Goal: Task Accomplishment & Management: Manage account settings

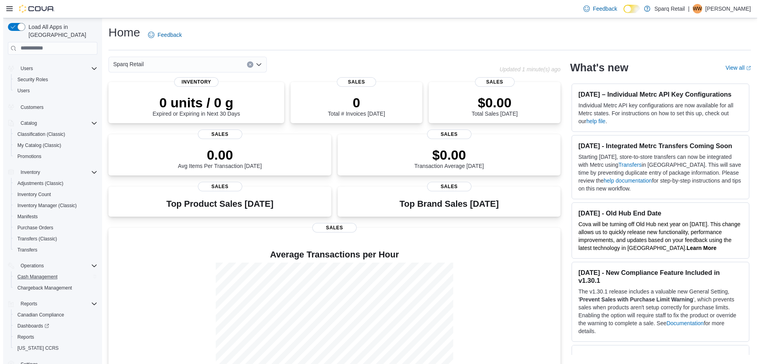
scroll to position [23, 0]
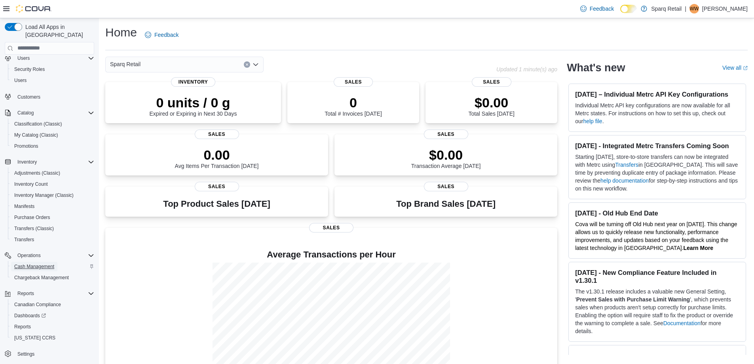
click at [43, 263] on span "Cash Management" at bounding box center [34, 266] width 40 height 6
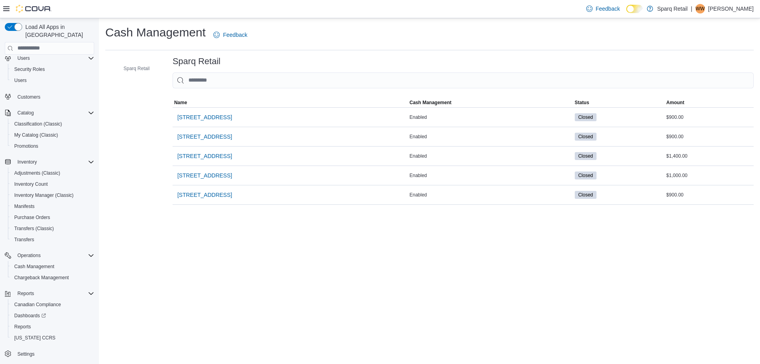
drag, startPoint x: 269, startPoint y: 278, endPoint x: 178, endPoint y: 86, distance: 212.0
click at [269, 278] on div "Cash Management Feedback Sparq Retail Sparq Retail Sorting MemoryTable from Eui…" at bounding box center [429, 191] width 661 height 346
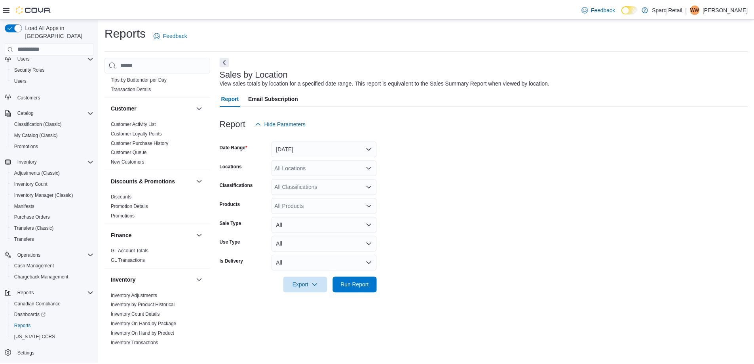
scroll to position [158, 0]
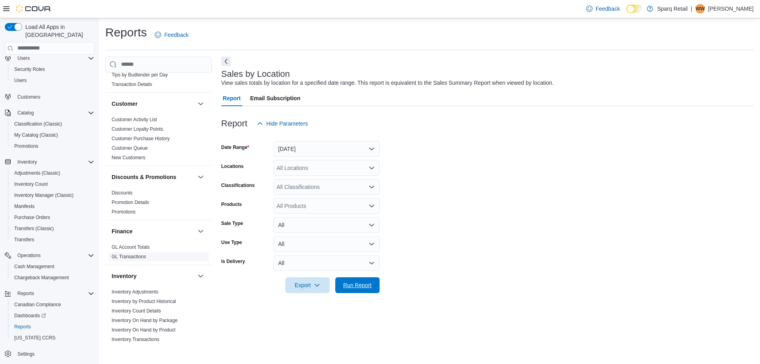
click at [351, 284] on span "Run Report" at bounding box center [357, 285] width 29 height 8
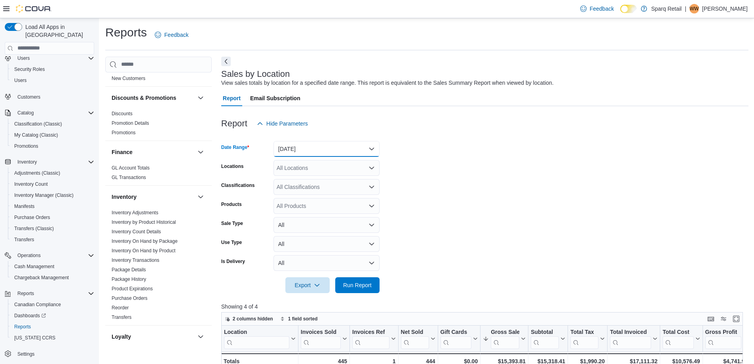
click at [305, 148] on button "[DATE]" at bounding box center [327, 149] width 106 height 16
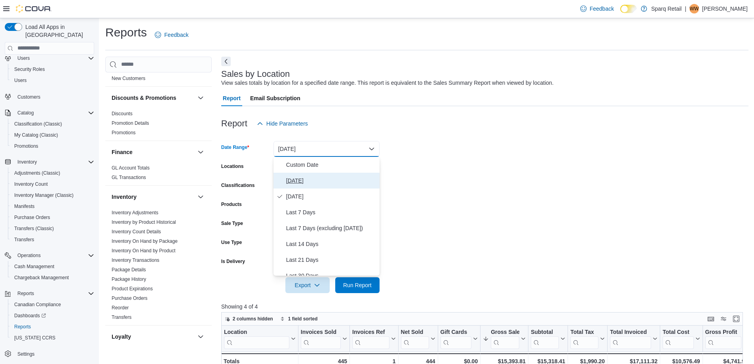
click at [300, 182] on span "[DATE]" at bounding box center [331, 181] width 90 height 10
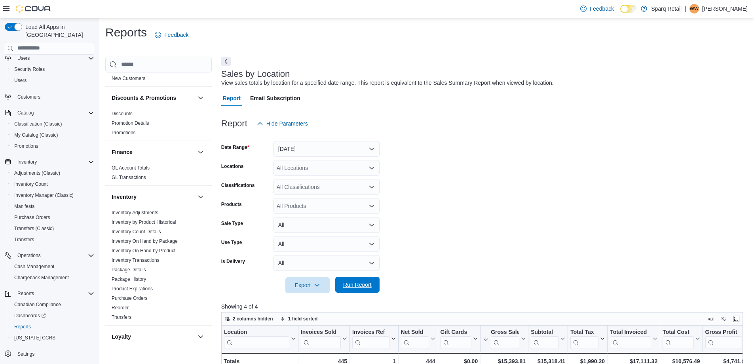
click at [360, 285] on span "Run Report" at bounding box center [357, 285] width 29 height 8
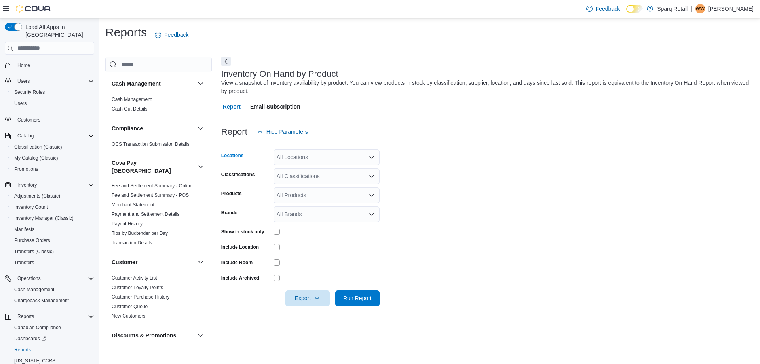
click at [303, 160] on div "All Locations" at bounding box center [327, 157] width 106 height 16
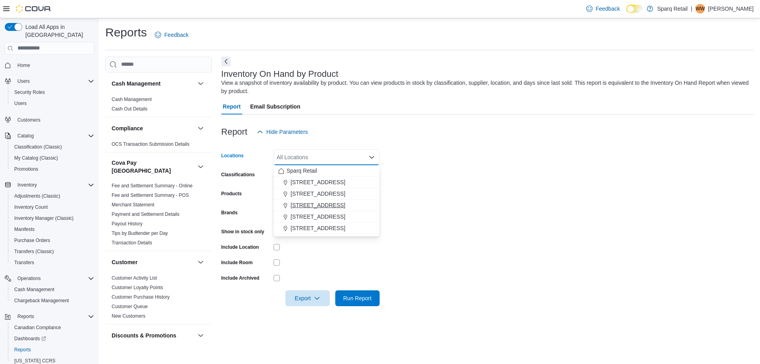
click at [309, 207] on span "[STREET_ADDRESS]" at bounding box center [318, 205] width 55 height 8
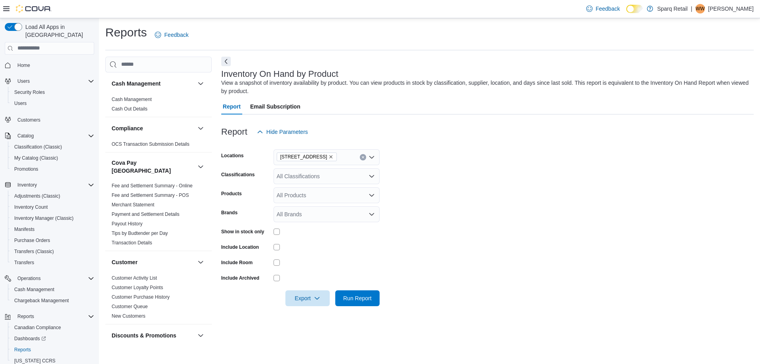
click at [422, 202] on form "Locations 24-809 Chemong Rd. Classifications All Classifications Products All P…" at bounding box center [487, 223] width 533 height 166
click at [324, 180] on div "All Classifications" at bounding box center [327, 176] width 106 height 16
click at [307, 218] on button "Beverages" at bounding box center [327, 212] width 106 height 11
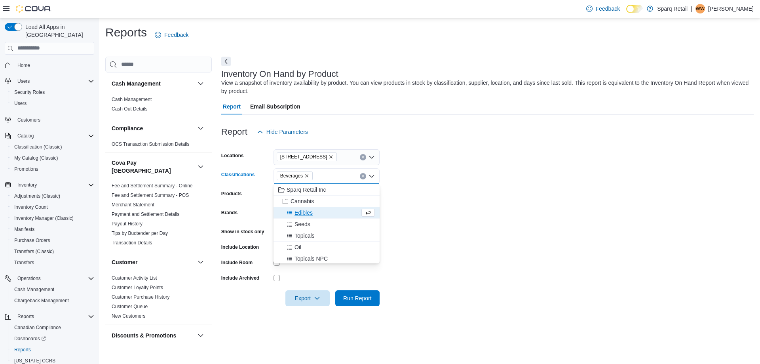
click at [306, 211] on span "Edibles" at bounding box center [304, 213] width 18 height 8
click at [305, 176] on icon "Remove Beverages from selection in this group" at bounding box center [307, 175] width 5 height 5
click at [499, 195] on form "Locations 24-809 Chemong Rd. Classifications Edibles Combo box. Selected. Edibl…" at bounding box center [487, 223] width 533 height 166
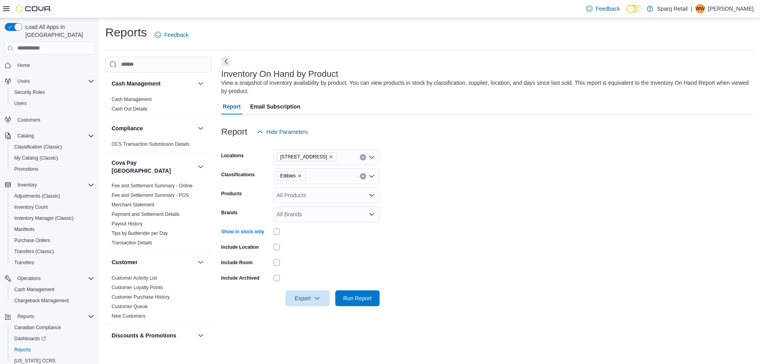
click at [276, 267] on div at bounding box center [327, 262] width 106 height 12
click at [308, 307] on div at bounding box center [487, 311] width 533 height 10
click at [309, 299] on span "Export" at bounding box center [307, 298] width 35 height 16
click at [303, 312] on span "Export to Excel" at bounding box center [309, 314] width 36 height 6
click at [362, 176] on icon "Clear input" at bounding box center [363, 176] width 3 height 3
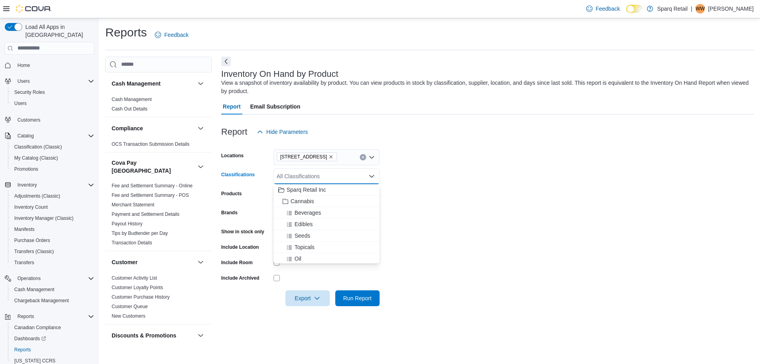
click at [365, 154] on button "Clear input" at bounding box center [363, 157] width 6 height 6
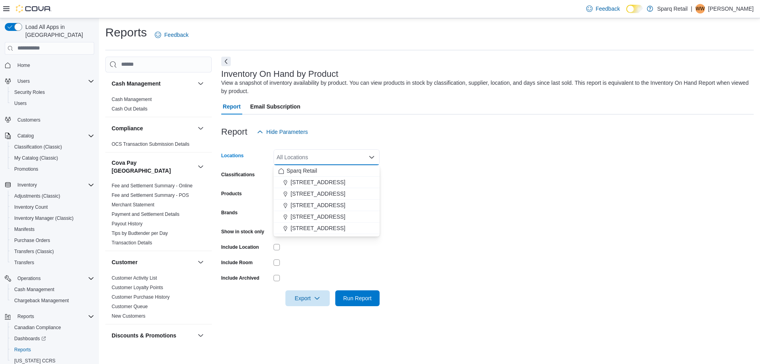
click at [513, 196] on form "Locations All Locations Combo box. Selected. Combo box input. All Locations. Ty…" at bounding box center [487, 223] width 533 height 166
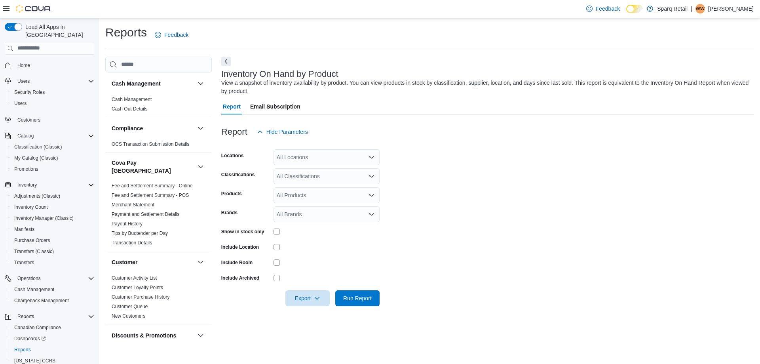
click at [601, 154] on form "Locations All Locations Classifications All Classifications Products All Produc…" at bounding box center [487, 223] width 533 height 166
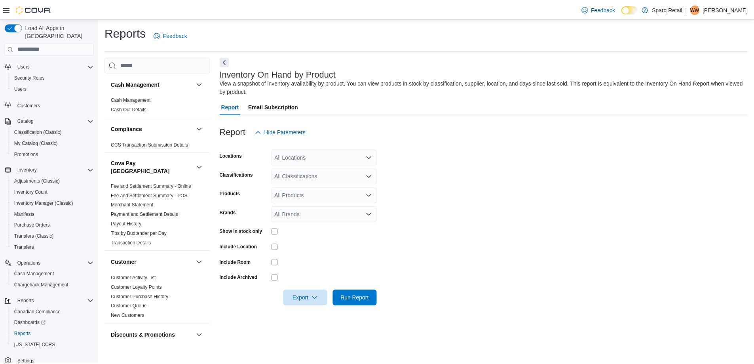
scroll to position [23, 0]
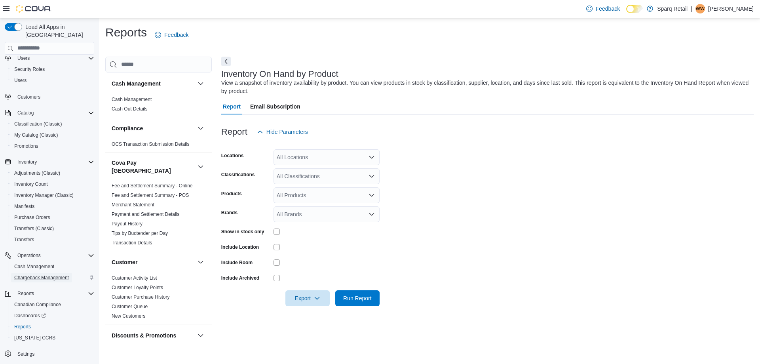
click at [46, 274] on span "Chargeback Management" at bounding box center [41, 277] width 55 height 6
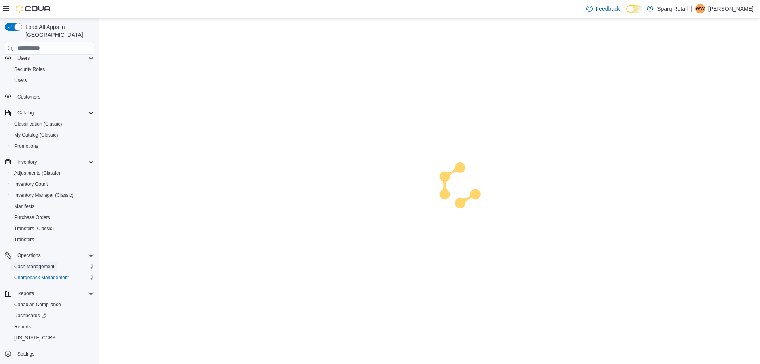
click at [40, 263] on span "Cash Management" at bounding box center [34, 266] width 40 height 6
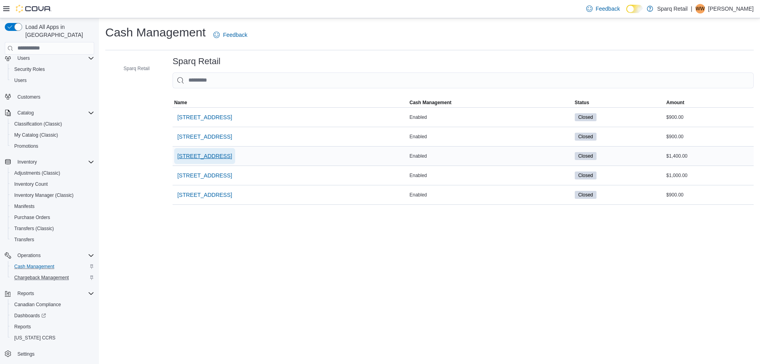
click at [214, 156] on span "[STREET_ADDRESS]" at bounding box center [204, 156] width 55 height 8
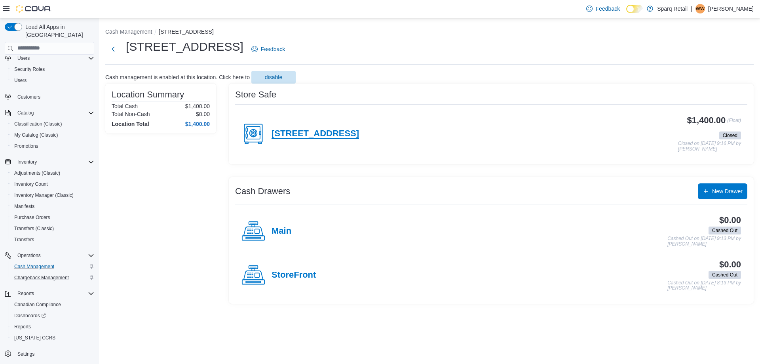
click at [343, 135] on h4 "[STREET_ADDRESS]" at bounding box center [316, 134] width 88 height 10
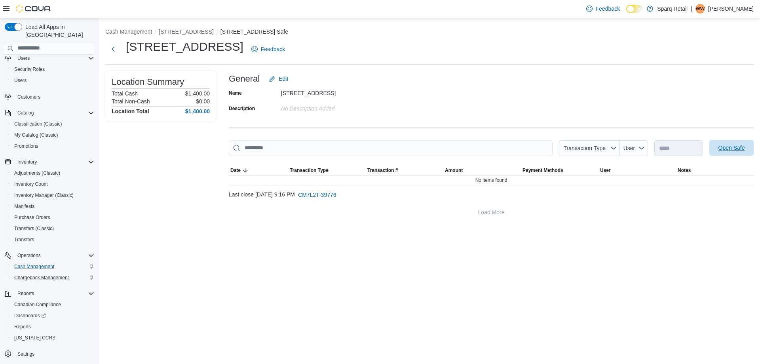
click at [738, 151] on span "Open Safe" at bounding box center [732, 148] width 27 height 8
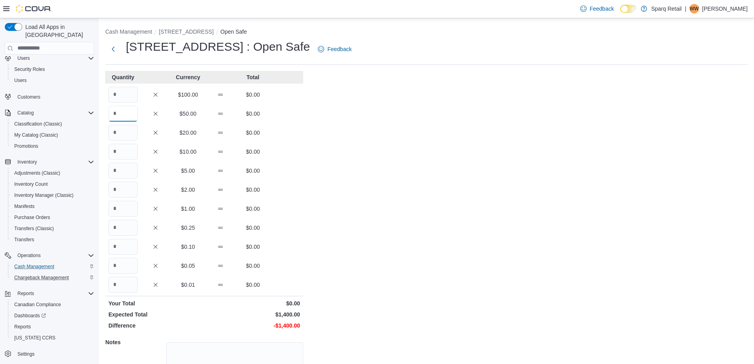
click at [116, 111] on input "Quantity" at bounding box center [123, 114] width 29 height 16
type input "*"
click at [124, 147] on input "Quantity" at bounding box center [123, 152] width 29 height 16
type input "*"
click at [119, 169] on input "Quantity" at bounding box center [123, 171] width 29 height 16
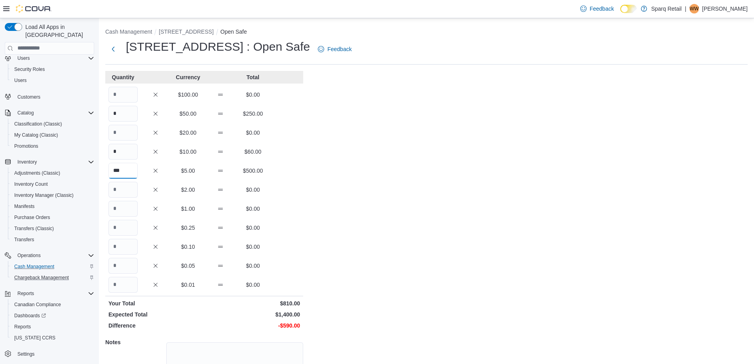
type input "***"
click at [121, 191] on input "Quantity" at bounding box center [123, 190] width 29 height 16
type input "**"
click at [119, 205] on input "Quantity" at bounding box center [123, 209] width 29 height 16
type input "***"
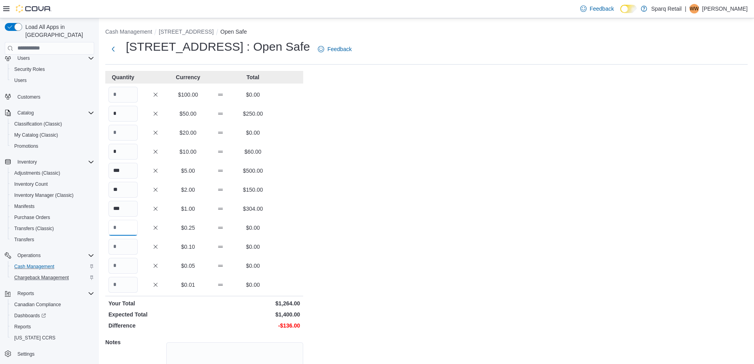
click at [123, 226] on input "Quantity" at bounding box center [123, 228] width 29 height 16
type input "***"
click at [123, 246] on input "Quantity" at bounding box center [123, 247] width 29 height 16
type input "***"
click at [131, 266] on input "Quantity" at bounding box center [123, 266] width 29 height 16
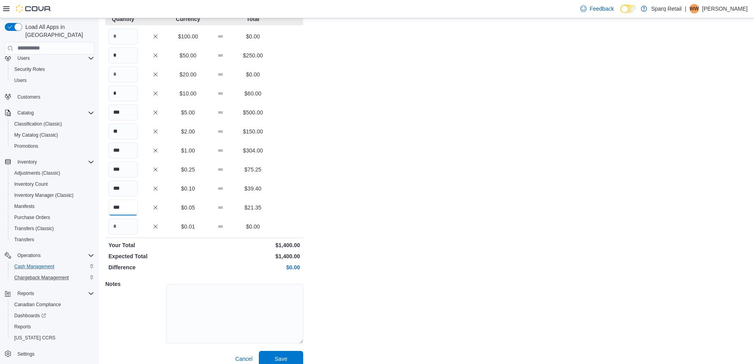
scroll to position [67, 0]
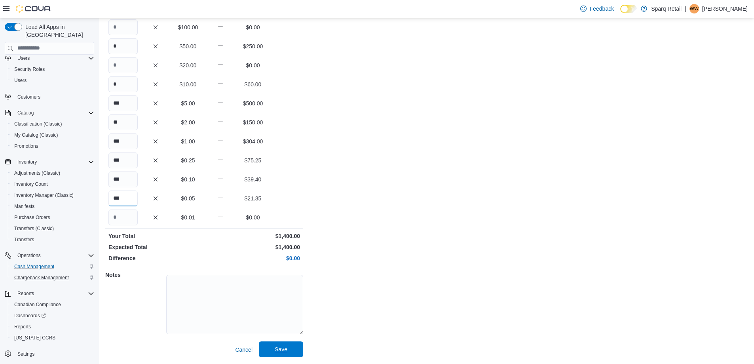
type input "***"
click at [287, 349] on span "Save" at bounding box center [281, 349] width 13 height 8
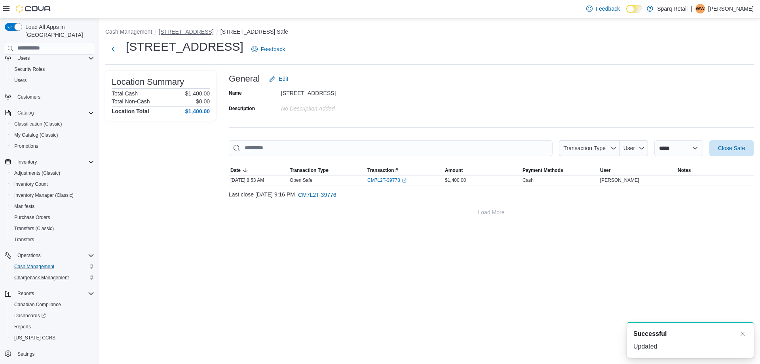
click at [173, 32] on button "[STREET_ADDRESS]" at bounding box center [186, 32] width 55 height 6
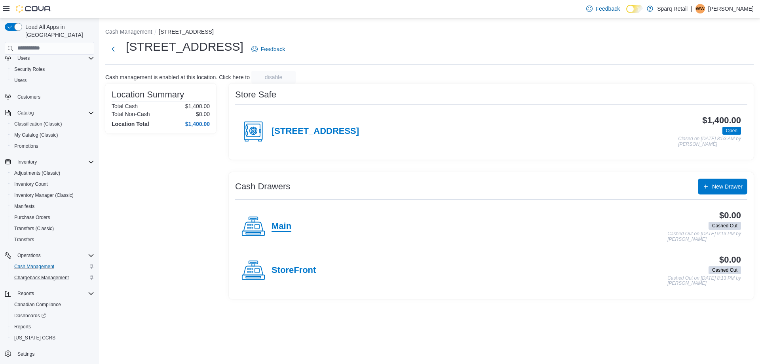
click at [283, 227] on h4 "Main" at bounding box center [282, 226] width 20 height 10
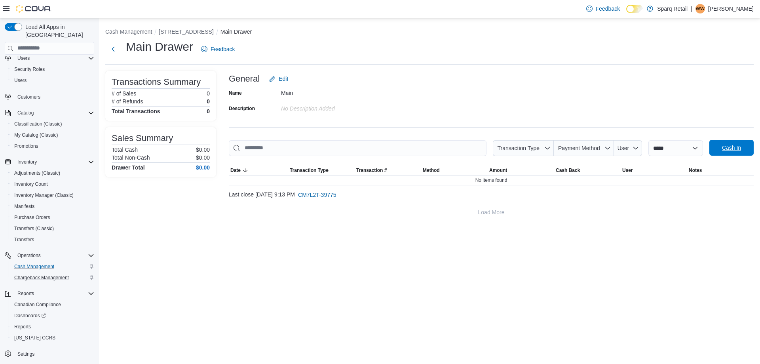
click at [739, 149] on span "Cash In" at bounding box center [731, 148] width 19 height 8
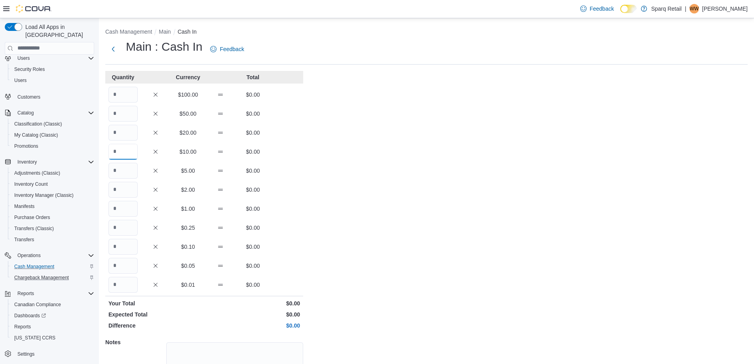
click at [128, 152] on input "Quantity" at bounding box center [123, 152] width 29 height 16
type input "*"
click at [122, 168] on input "Quantity" at bounding box center [123, 171] width 29 height 16
type input "**"
click at [121, 188] on input "Quantity" at bounding box center [123, 190] width 29 height 16
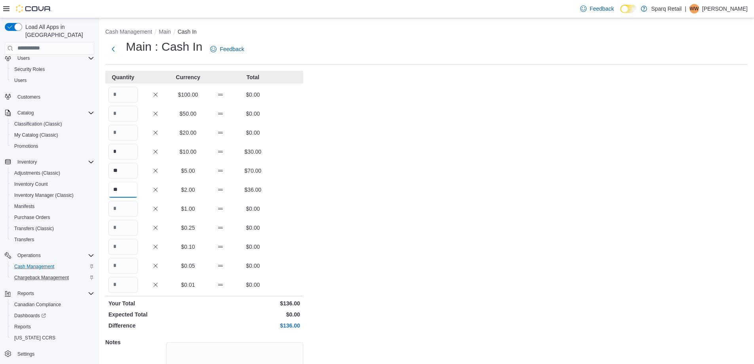
type input "**"
click at [121, 205] on input "Quantity" at bounding box center [123, 209] width 29 height 16
type input "**"
click at [121, 226] on input "Quantity" at bounding box center [123, 228] width 29 height 16
type input "**"
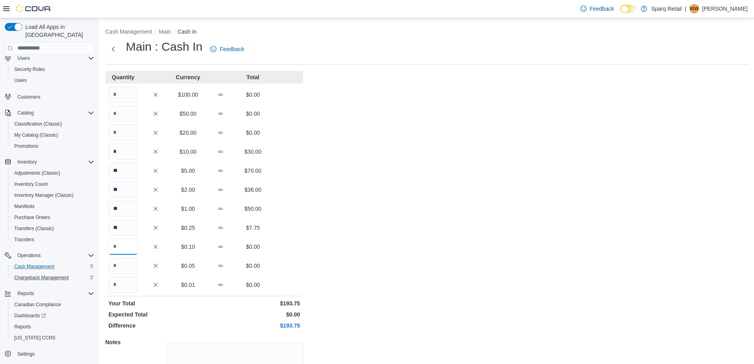
click at [120, 246] on input "Quantity" at bounding box center [123, 247] width 29 height 16
type input "**"
click at [122, 261] on input "Quantity" at bounding box center [123, 266] width 29 height 16
type input "**"
click at [458, 232] on div "Cash Management Main Cash In Main : Cash In Feedback Quantity Currency Total $1…" at bounding box center [426, 224] width 655 height 413
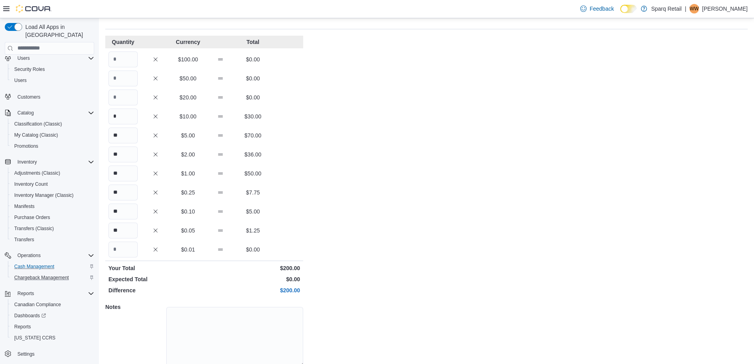
scroll to position [67, 0]
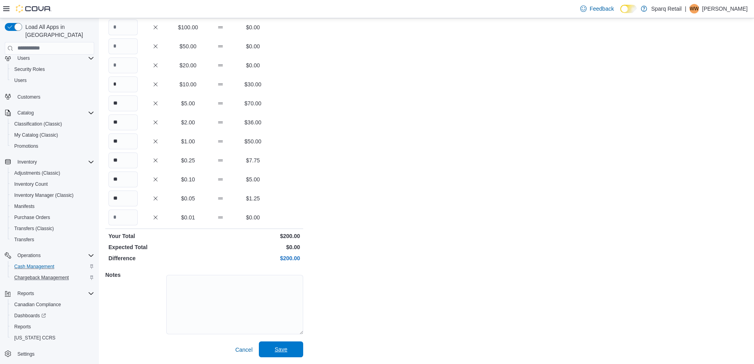
click at [295, 347] on span "Save" at bounding box center [281, 349] width 35 height 16
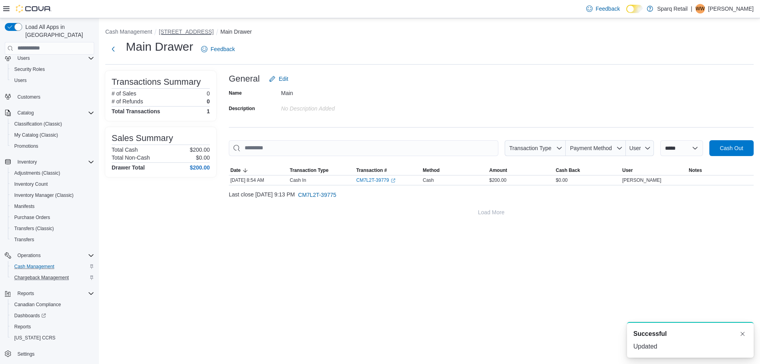
click at [194, 31] on button "[STREET_ADDRESS]" at bounding box center [186, 32] width 55 height 6
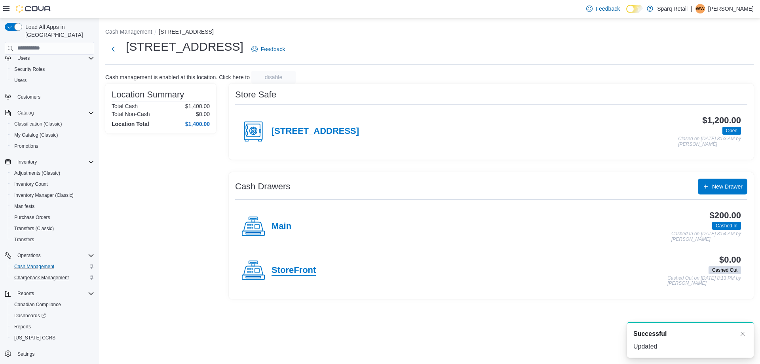
click at [293, 269] on h4 "StoreFront" at bounding box center [294, 270] width 44 height 10
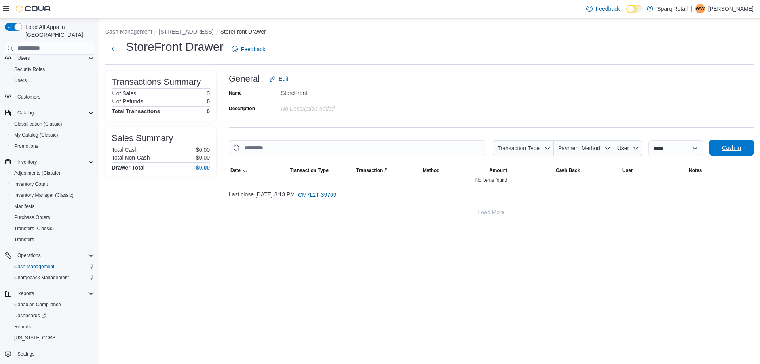
click at [722, 147] on span "Cash In" at bounding box center [731, 148] width 19 height 8
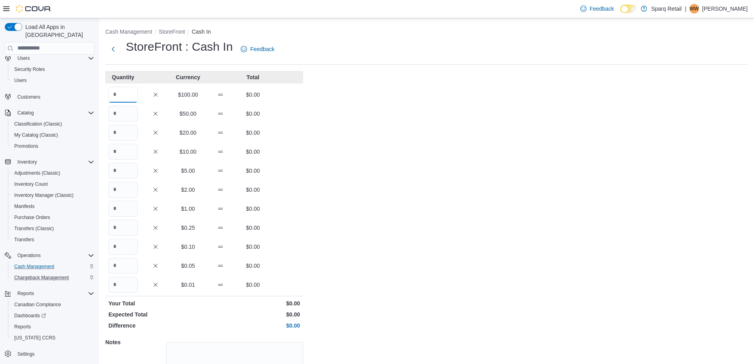
click at [122, 97] on input "Quantity" at bounding box center [123, 95] width 29 height 16
click at [130, 110] on input "Quantity" at bounding box center [123, 114] width 29 height 16
type input "*"
click at [123, 153] on input "Quantity" at bounding box center [123, 152] width 29 height 16
type input "*"
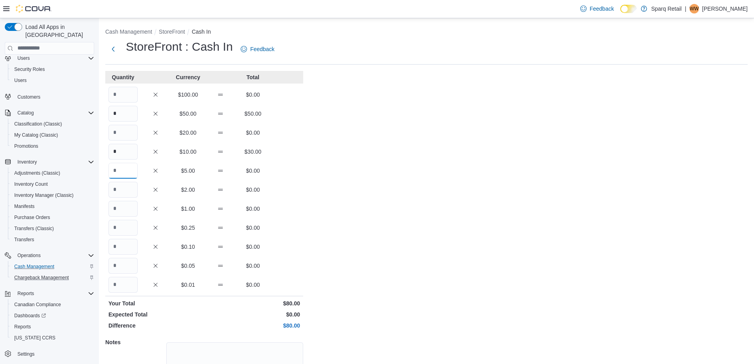
click at [121, 170] on input "Quantity" at bounding box center [123, 171] width 29 height 16
type input "**"
click at [117, 192] on input "Quantity" at bounding box center [123, 190] width 29 height 16
type input "*"
click at [114, 212] on input "Quantity" at bounding box center [123, 209] width 29 height 16
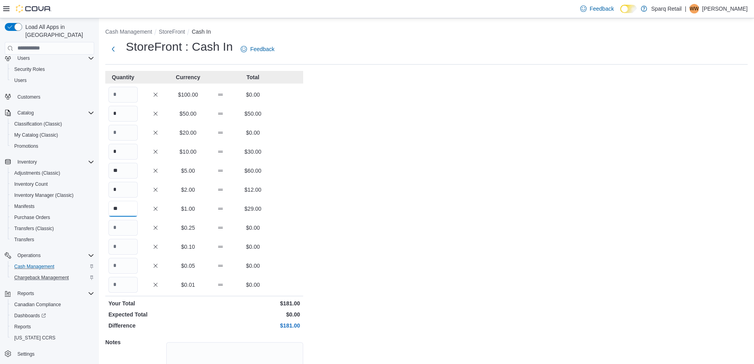
type input "**"
click at [126, 230] on input "Quantity" at bounding box center [123, 228] width 29 height 16
type input "**"
click at [126, 246] on input "Quantity" at bounding box center [123, 247] width 29 height 16
type input "**"
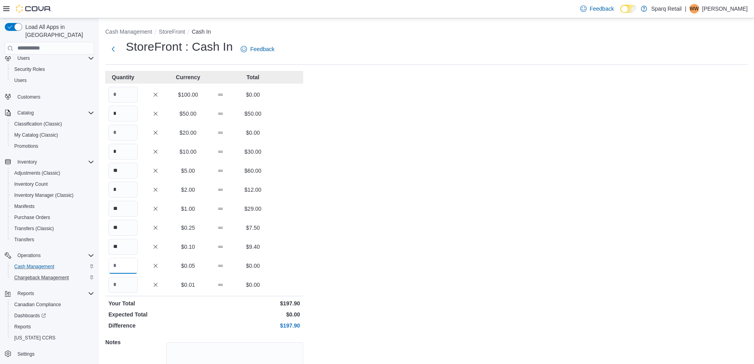
click at [127, 263] on input "Quantity" at bounding box center [123, 266] width 29 height 16
type input "**"
click at [434, 251] on div "Cash Management StoreFront Cash In StoreFront : Cash In Feedback Quantity Curre…" at bounding box center [426, 224] width 655 height 413
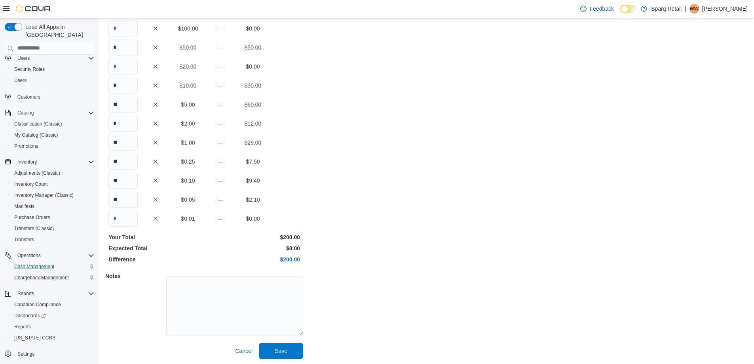
scroll to position [67, 0]
click at [289, 345] on span "Save" at bounding box center [281, 349] width 35 height 16
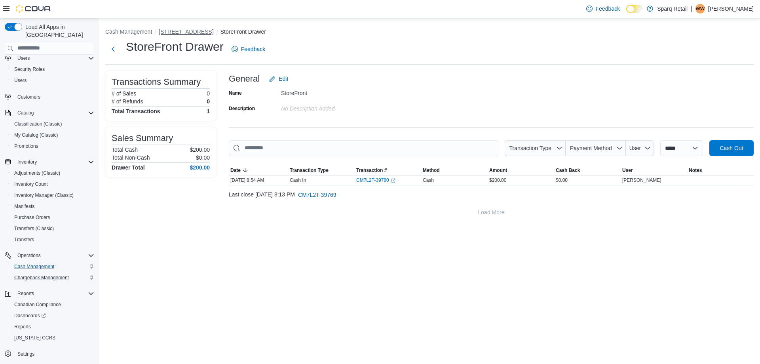
click at [184, 34] on button "[STREET_ADDRESS]" at bounding box center [186, 32] width 55 height 6
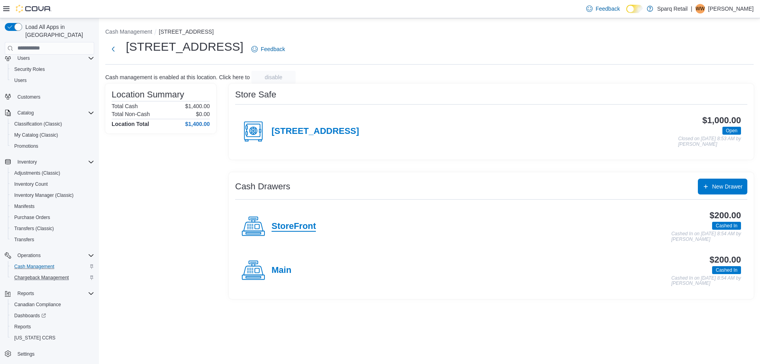
click at [299, 229] on h4 "StoreFront" at bounding box center [294, 226] width 44 height 10
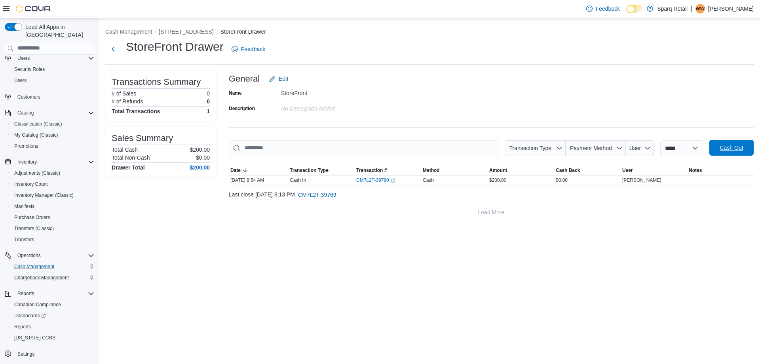
click at [730, 145] on span "Cash Out" at bounding box center [731, 148] width 23 height 8
click at [408, 252] on div "**********" at bounding box center [429, 191] width 661 height 346
click at [185, 32] on button "[STREET_ADDRESS]" at bounding box center [186, 32] width 55 height 6
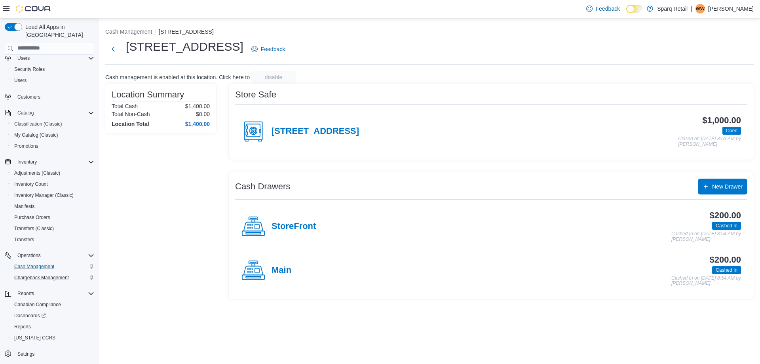
click at [225, 191] on div "Location Summary Total Cash $1,400.00 Total Non-Cash $0.00 Location Total $1,40…" at bounding box center [429, 191] width 649 height 215
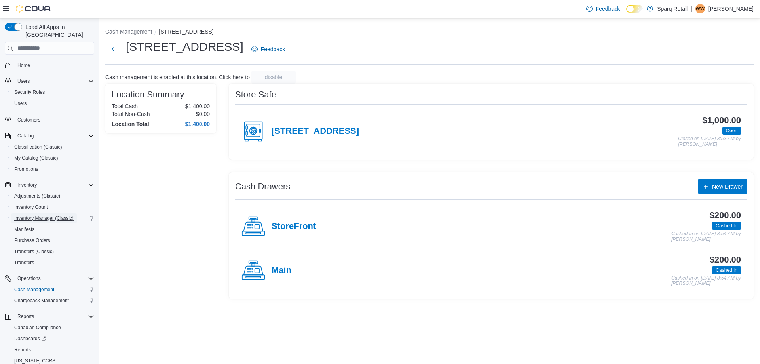
click at [35, 215] on span "Inventory Manager (Classic)" at bounding box center [43, 218] width 59 height 6
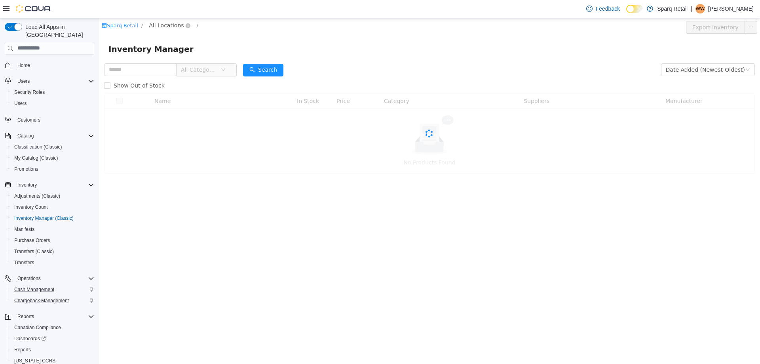
click at [158, 27] on span "All Locations" at bounding box center [166, 25] width 35 height 9
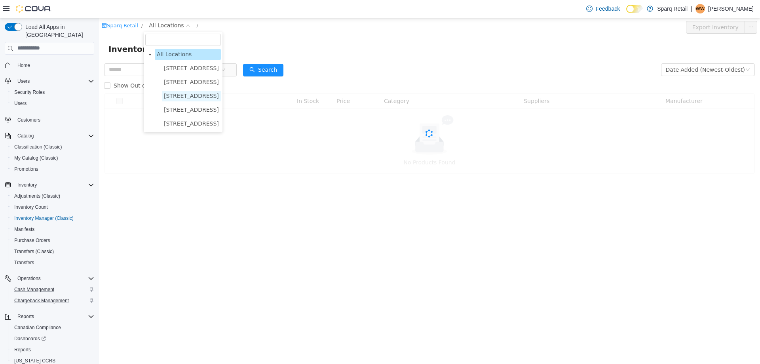
click at [170, 94] on span "[STREET_ADDRESS]" at bounding box center [191, 95] width 55 height 6
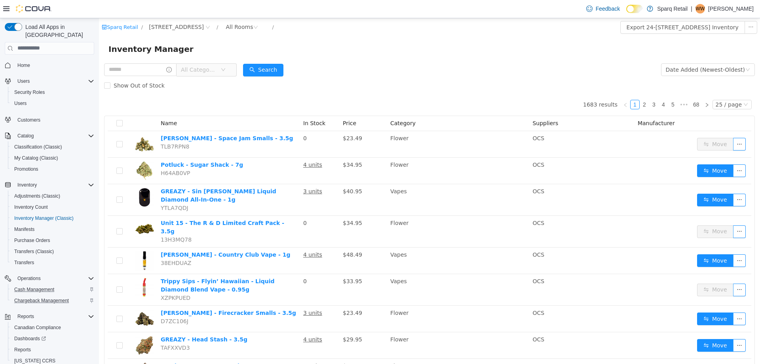
click at [351, 48] on div "Inventory Manager" at bounding box center [430, 48] width 642 height 13
drag, startPoint x: 459, startPoint y: 46, endPoint x: 459, endPoint y: 38, distance: 7.9
click at [459, 44] on div "Inventory Manager" at bounding box center [430, 48] width 642 height 13
click at [233, 27] on div "All Rooms" at bounding box center [239, 27] width 27 height 12
click at [237, 96] on li "Returns/Pending QA" at bounding box center [240, 93] width 48 height 13
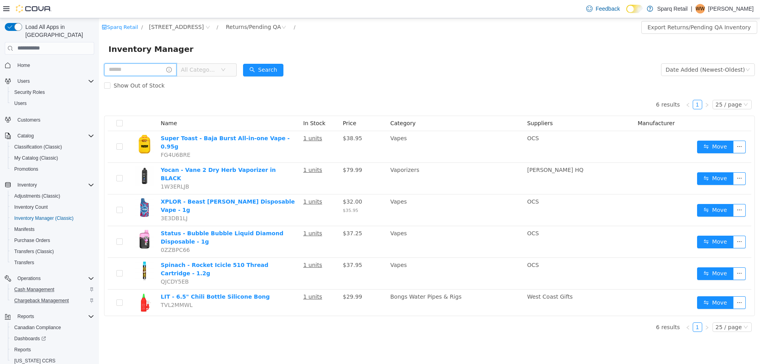
click at [129, 70] on input "text" at bounding box center [140, 69] width 72 height 13
type input "**********"
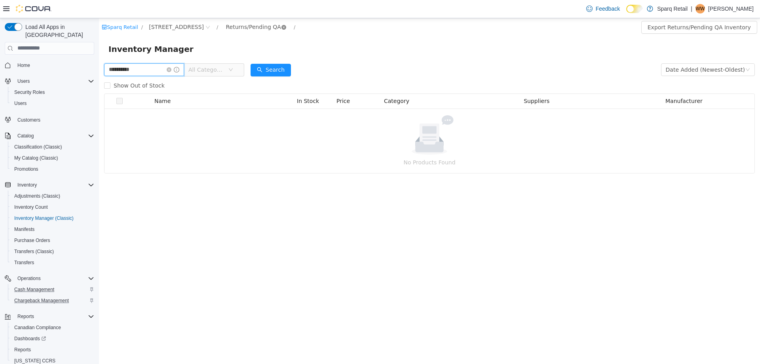
click at [282, 28] on icon "icon: close-circle" at bounding box center [284, 27] width 5 height 5
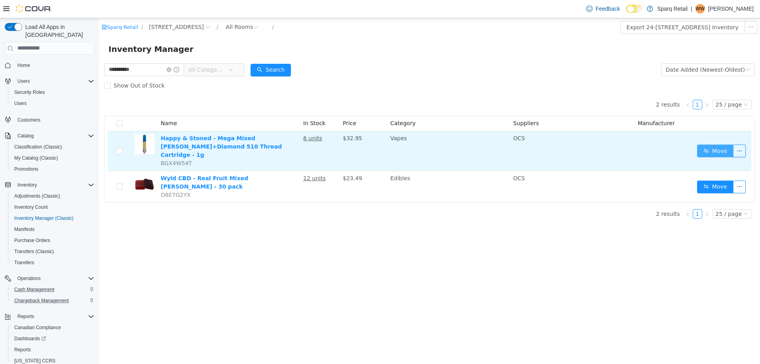
click at [712, 147] on button "Move" at bounding box center [715, 150] width 36 height 13
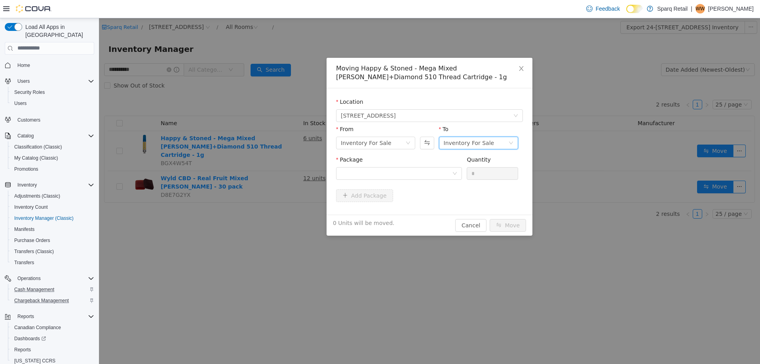
click at [479, 141] on div "Inventory For Sale" at bounding box center [469, 143] width 51 height 12
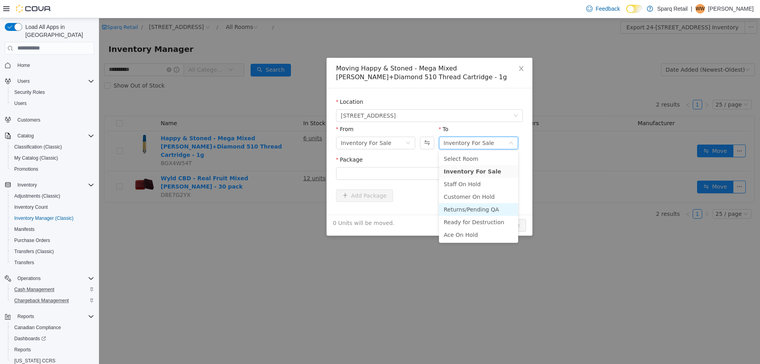
click at [462, 210] on li "Returns/Pending QA" at bounding box center [478, 209] width 79 height 13
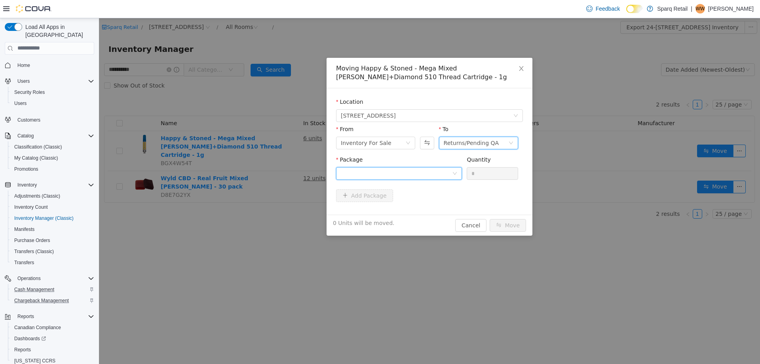
click at [386, 173] on div at bounding box center [396, 173] width 111 height 12
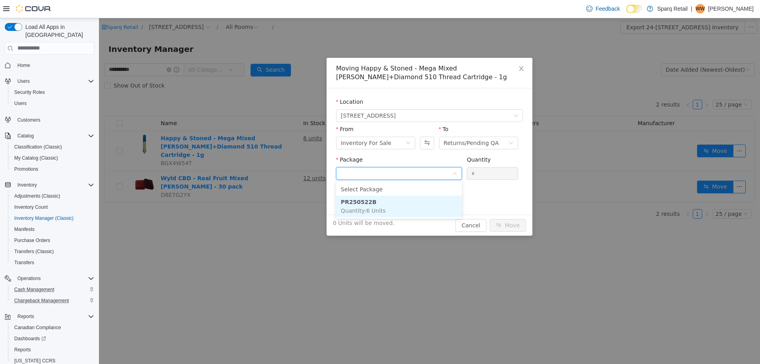
click at [375, 211] on span "Quantity : 6 Units" at bounding box center [363, 210] width 45 height 6
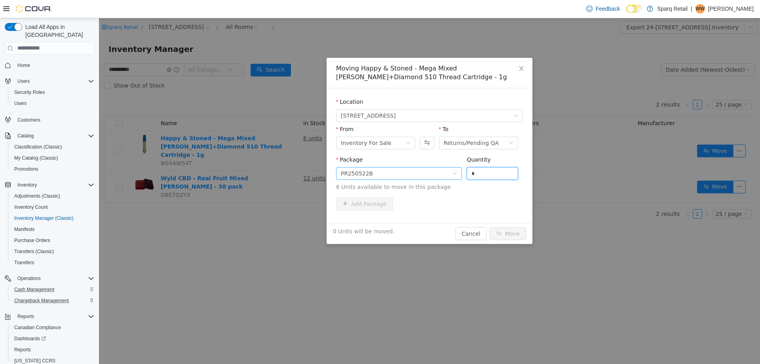
drag, startPoint x: 417, startPoint y: 171, endPoint x: 404, endPoint y: 170, distance: 13.1
click at [405, 170] on span "Package PR250522B Quantity * 6 Units available to move in this package" at bounding box center [429, 173] width 187 height 35
type input "*"
click at [512, 235] on button "Move" at bounding box center [508, 233] width 36 height 13
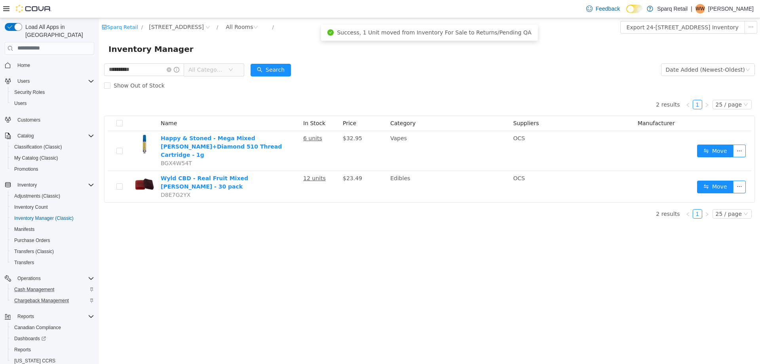
drag, startPoint x: 262, startPoint y: 229, endPoint x: 251, endPoint y: 55, distance: 174.6
click at [262, 228] on div "**********" at bounding box center [429, 191] width 661 height 346
click at [171, 69] on icon "icon: close-circle" at bounding box center [169, 69] width 5 height 5
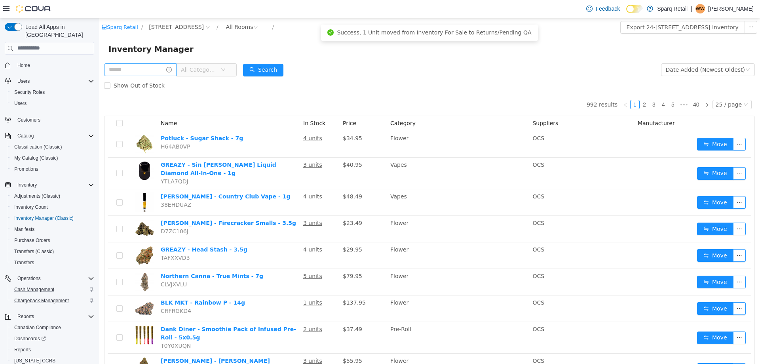
click at [368, 65] on form "All Categories Date Added (Newest-Oldest) Search Show Out of Stock" at bounding box center [429, 77] width 651 height 32
click at [351, 73] on form "All Categories Date Added (Newest-Oldest) Search Show Out of Stock" at bounding box center [429, 77] width 651 height 32
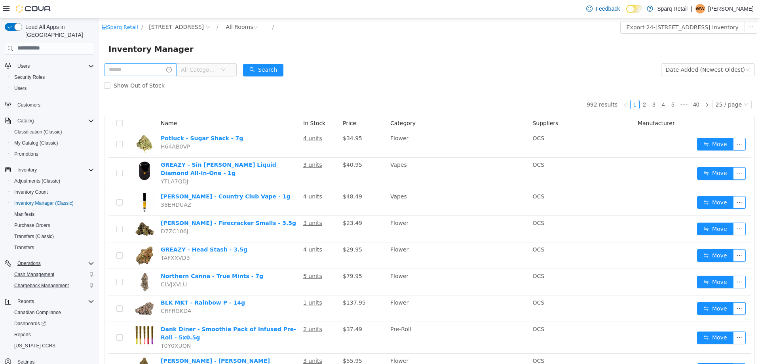
scroll to position [23, 0]
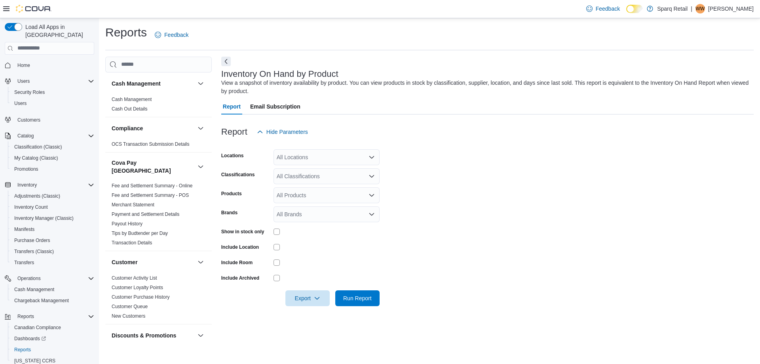
click at [458, 206] on form "Locations All Locations Classifications All Classifications Products All Produc…" at bounding box center [487, 223] width 533 height 166
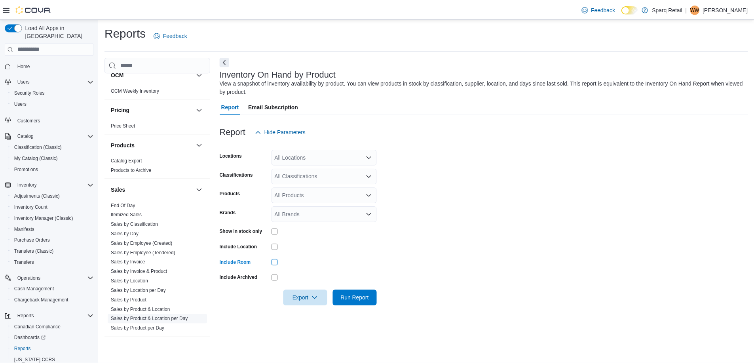
scroll to position [583, 0]
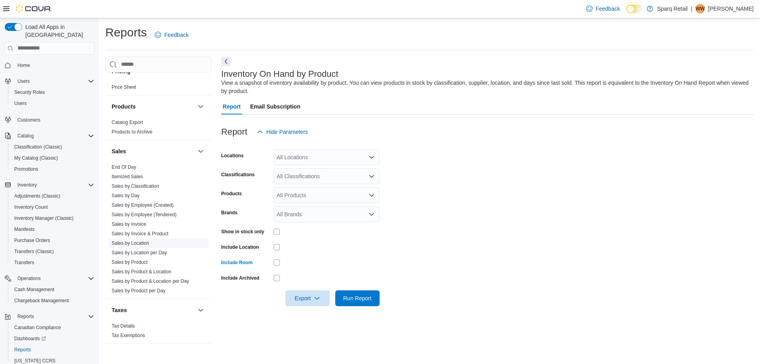
click at [130, 240] on link "Sales by Location" at bounding box center [131, 243] width 38 height 6
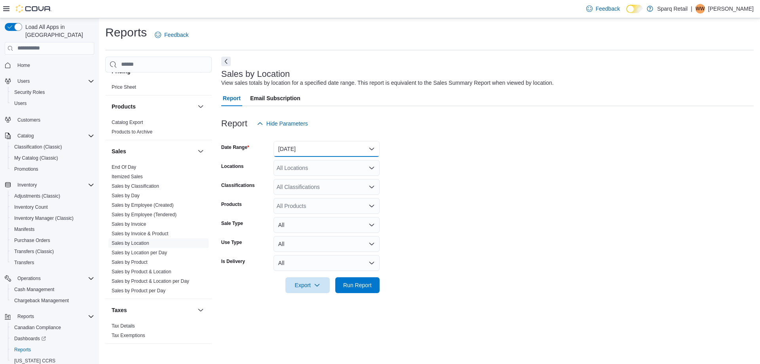
click at [291, 152] on button "[DATE]" at bounding box center [327, 149] width 106 height 16
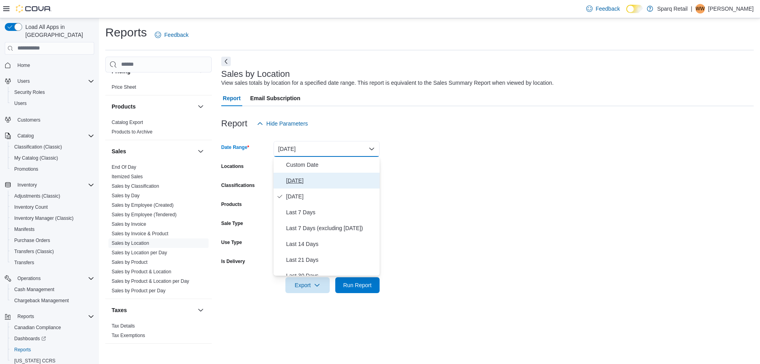
click at [296, 181] on span "[DATE]" at bounding box center [331, 181] width 90 height 10
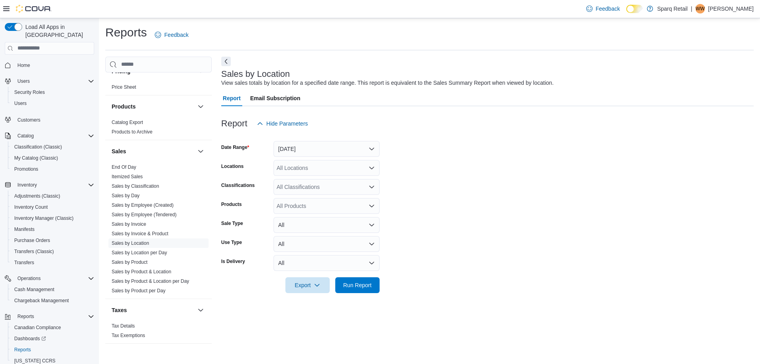
click at [467, 177] on form "Date Range [DATE] Locations All Locations Classifications All Classifications P…" at bounding box center [487, 212] width 533 height 162
click at [367, 286] on span "Run Report" at bounding box center [357, 285] width 29 height 8
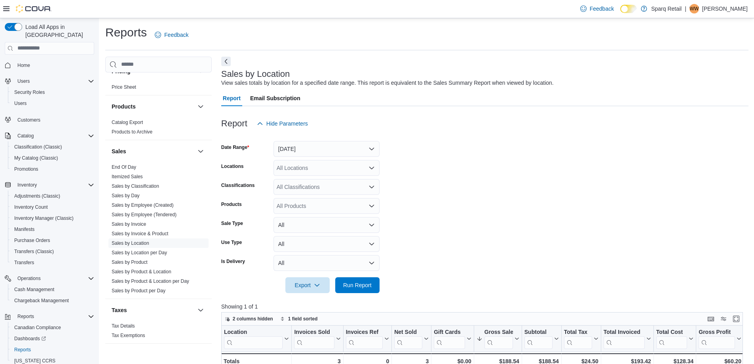
click at [545, 219] on form "Date Range [DATE] Locations All Locations Classifications All Classifications P…" at bounding box center [485, 212] width 528 height 162
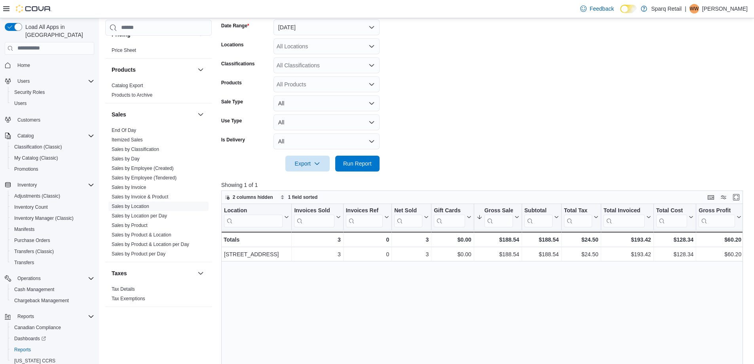
scroll to position [40, 0]
